Goal: Information Seeking & Learning: Learn about a topic

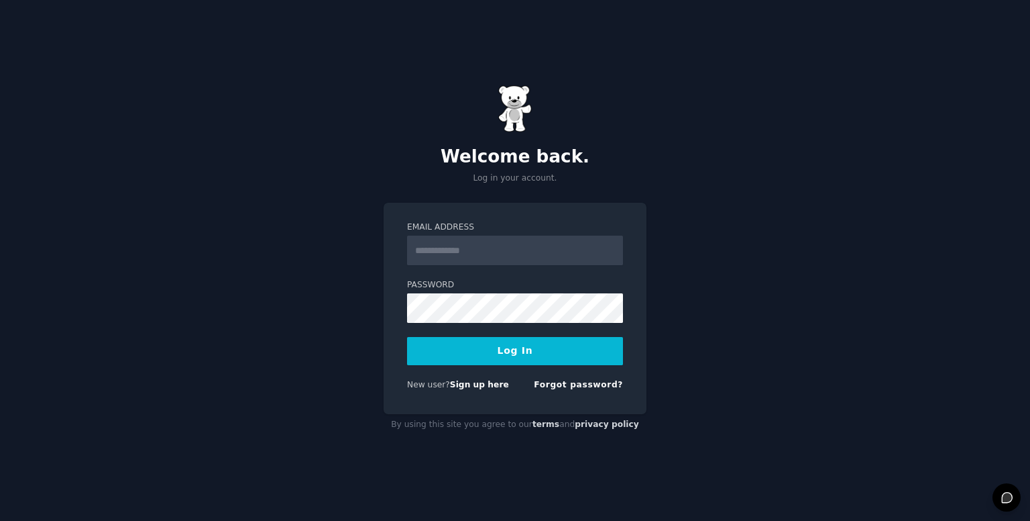
click at [482, 254] on input "Email Address" at bounding box center [515, 250] width 216 height 30
drag, startPoint x: 362, startPoint y: 329, endPoint x: 467, endPoint y: 382, distance: 117.3
click at [360, 329] on div "Welcome back. Log in your account. Email Address Password Log In New user? Sign…" at bounding box center [515, 260] width 1030 height 521
click at [464, 385] on link "Sign up here" at bounding box center [479, 384] width 59 height 9
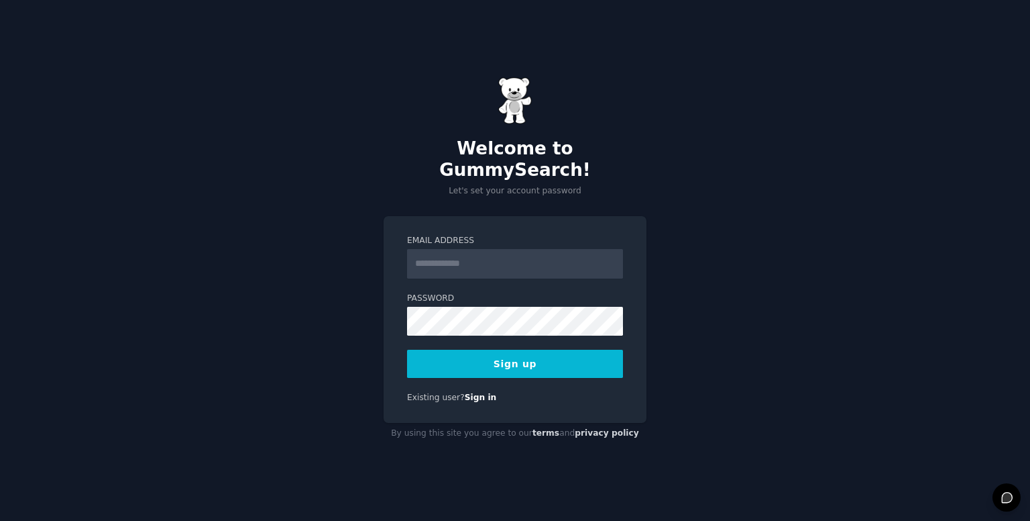
click at [445, 249] on input "Email Address" at bounding box center [515, 264] width 216 height 30
type input "**********"
click at [506, 356] on button "Sign up" at bounding box center [515, 363] width 216 height 28
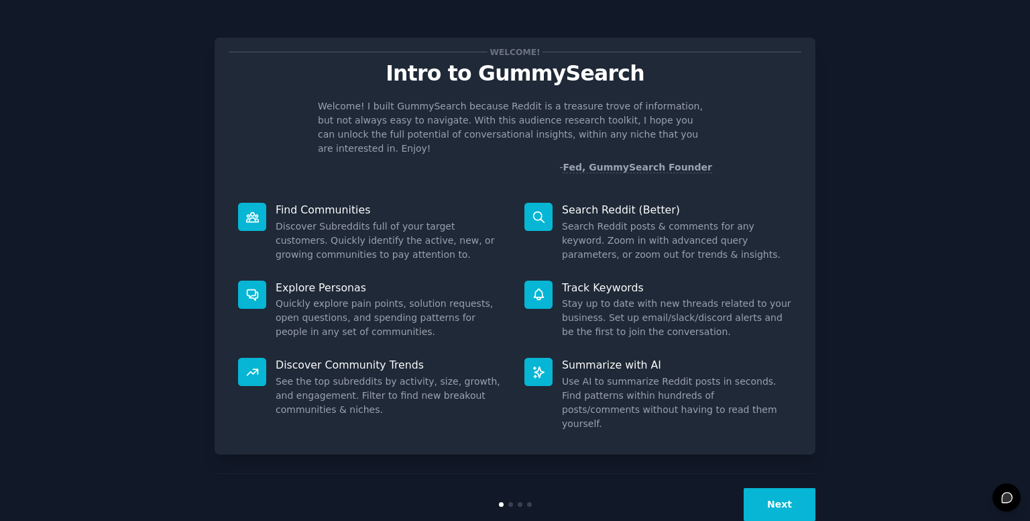
click at [772, 488] on button "Next" at bounding box center [780, 504] width 72 height 33
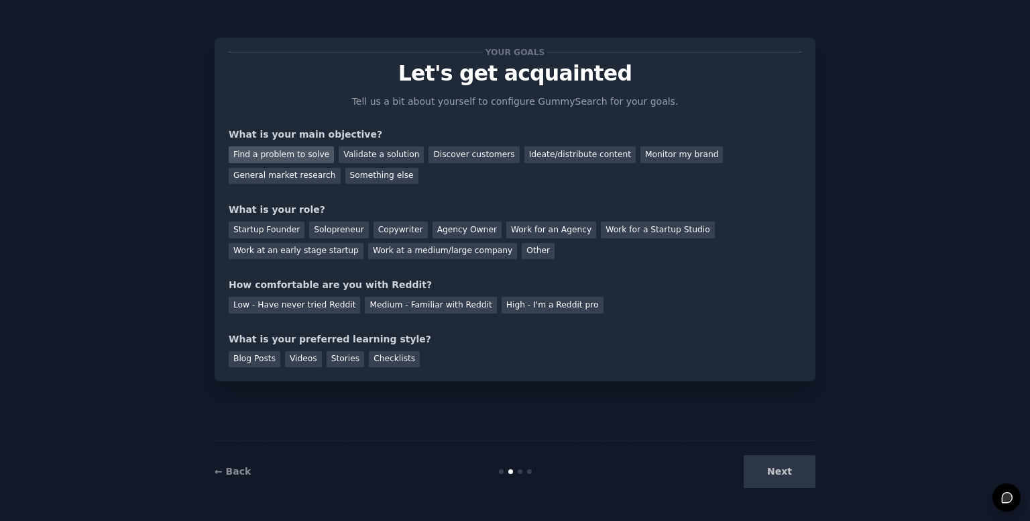
drag, startPoint x: 307, startPoint y: 156, endPoint x: 329, endPoint y: 151, distance: 23.4
click at [308, 156] on div "Find a problem to solve" at bounding box center [281, 154] width 105 height 17
click at [340, 151] on div "Validate a solution" at bounding box center [381, 154] width 85 height 17
click at [341, 168] on div "General market research" at bounding box center [285, 176] width 112 height 17
click at [288, 225] on div "Startup Founder" at bounding box center [267, 229] width 76 height 17
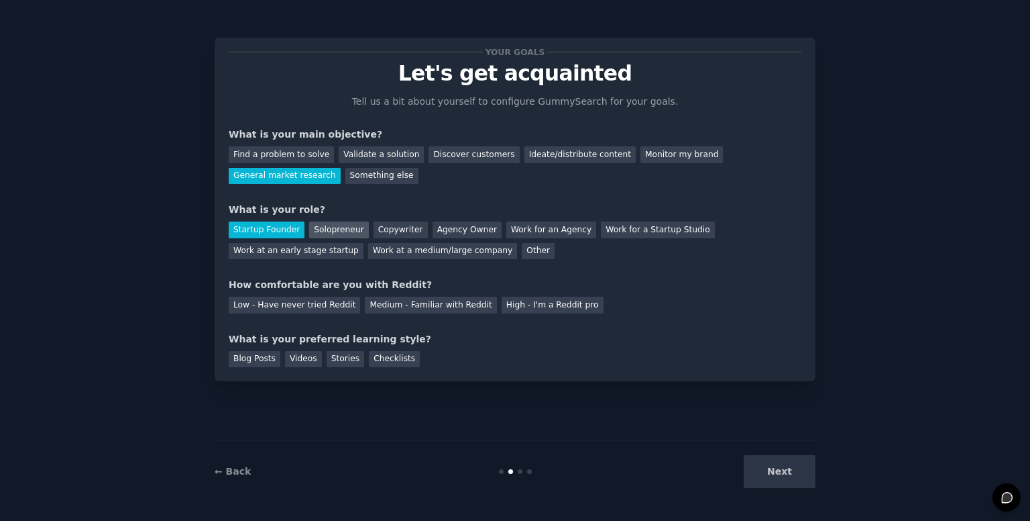
click at [327, 225] on div "Solopreneur" at bounding box center [338, 229] width 59 height 17
click at [243, 224] on div "Startup Founder" at bounding box center [267, 229] width 76 height 17
click at [451, 236] on div "Agency Owner" at bounding box center [467, 229] width 69 height 17
click at [417, 317] on div "Your goals Let's get acquainted Tell us a bit about yourself to configure Gummy…" at bounding box center [515, 209] width 573 height 315
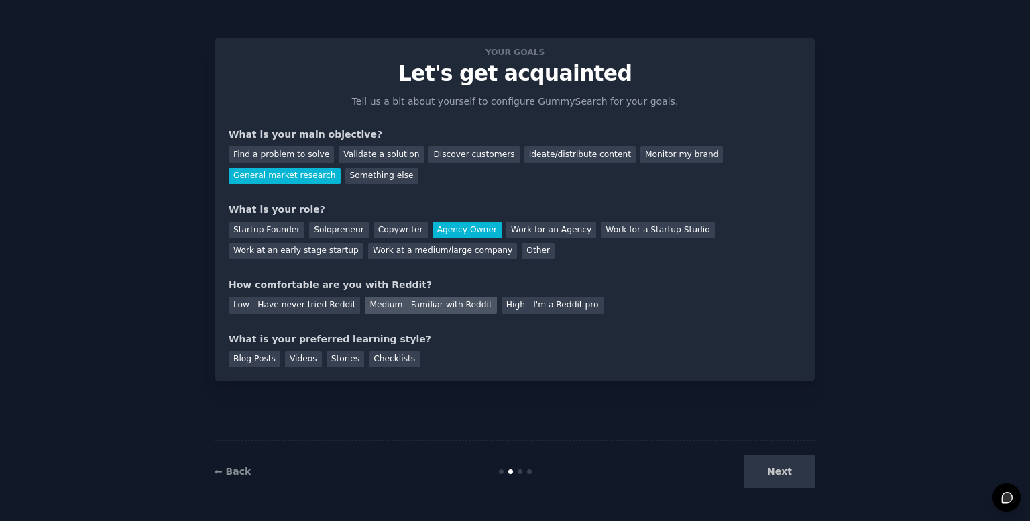
click at [439, 306] on div "Medium - Familiar with Reddit" at bounding box center [430, 304] width 131 height 17
click at [303, 358] on div "Videos" at bounding box center [303, 359] width 37 height 17
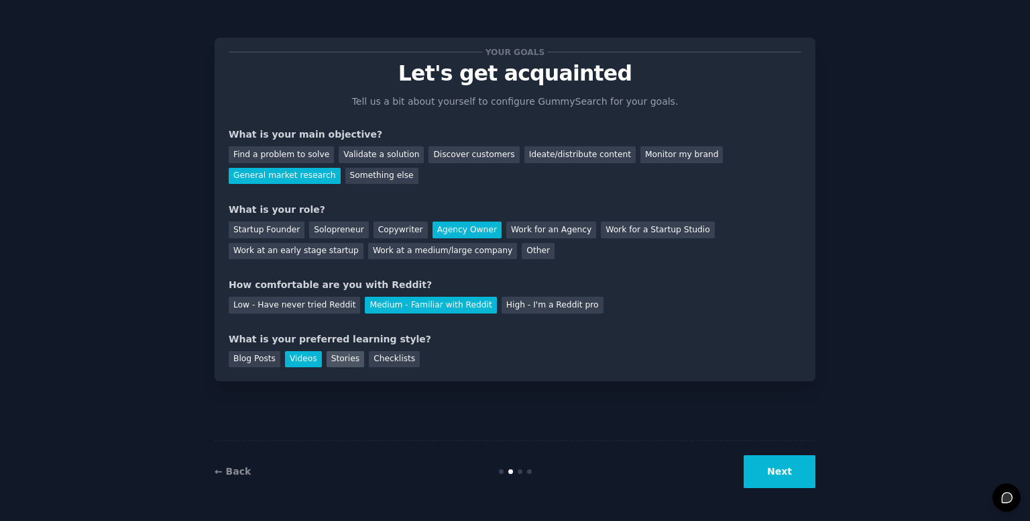
click at [351, 359] on div "Stories" at bounding box center [346, 359] width 38 height 17
click at [298, 363] on div "Videos" at bounding box center [303, 359] width 37 height 17
click at [771, 474] on button "Next" at bounding box center [780, 471] width 72 height 33
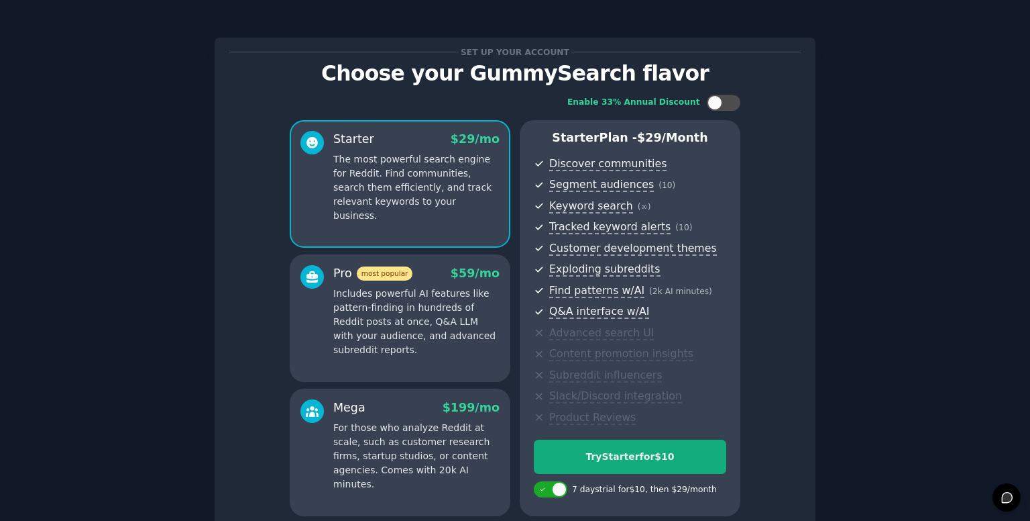
scroll to position [122, 0]
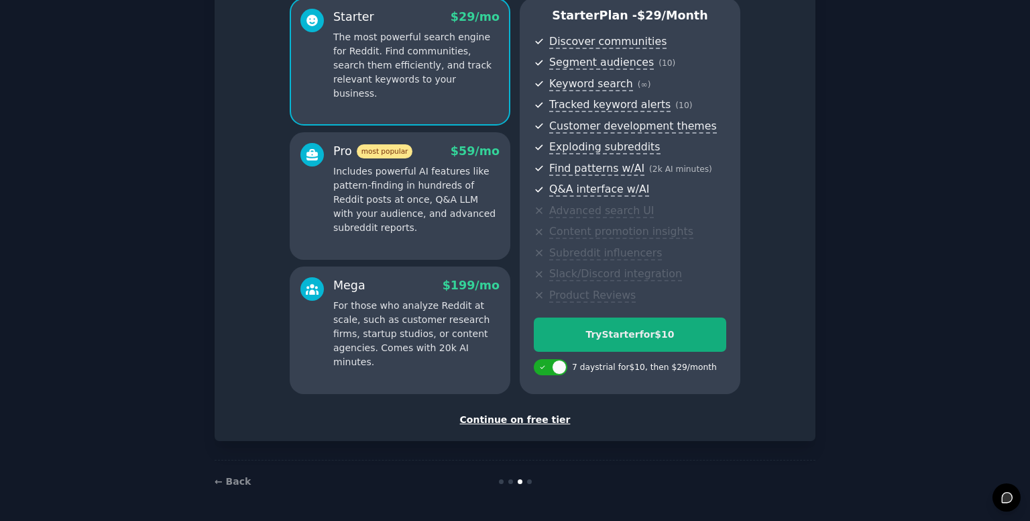
drag, startPoint x: 786, startPoint y: 87, endPoint x: 695, endPoint y: 349, distance: 277.7
click at [541, 424] on div "Continue on free tier" at bounding box center [515, 420] width 573 height 14
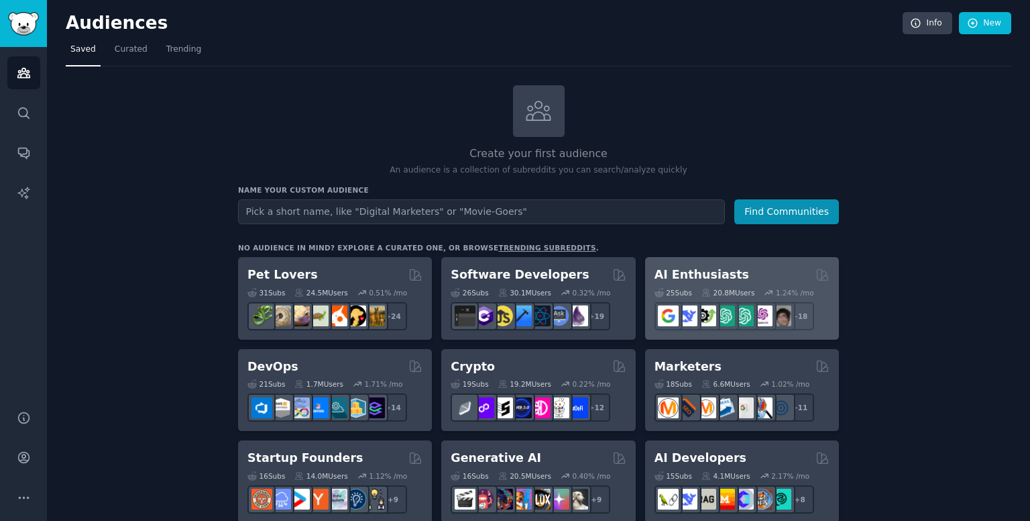
click at [737, 274] on div "AI Enthusiasts" at bounding box center [742, 274] width 175 height 17
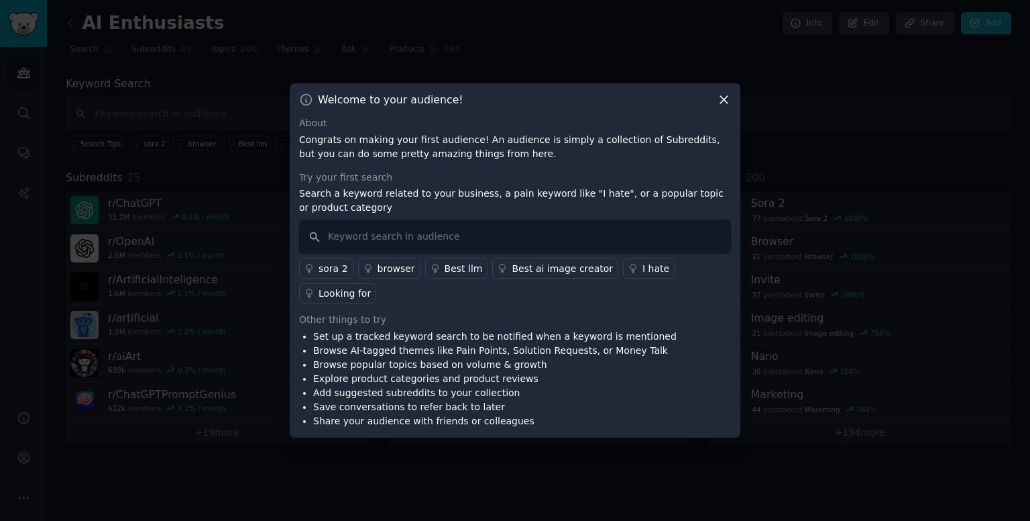
click at [371, 286] on div "Looking for" at bounding box center [345, 293] width 52 height 14
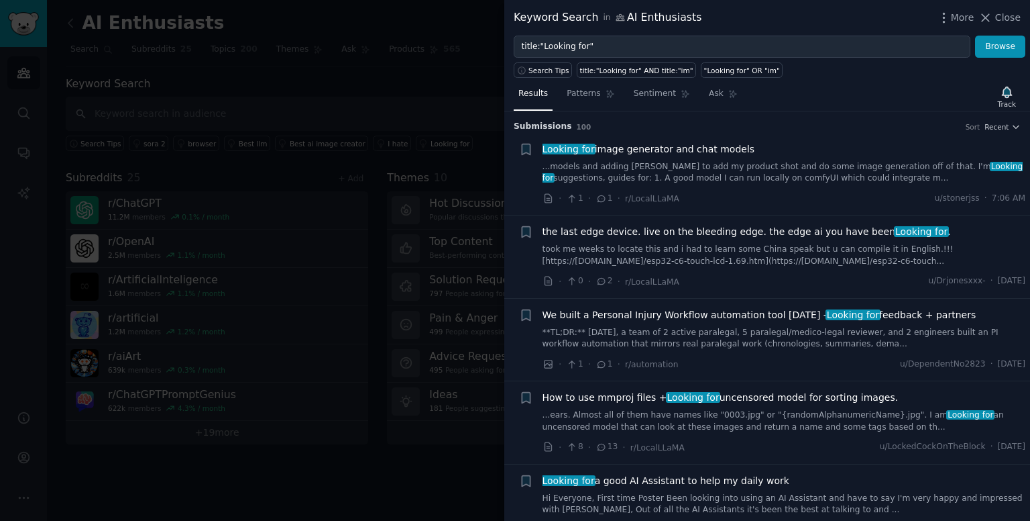
click at [409, 236] on div at bounding box center [515, 260] width 1030 height 521
